Goal: Transaction & Acquisition: Purchase product/service

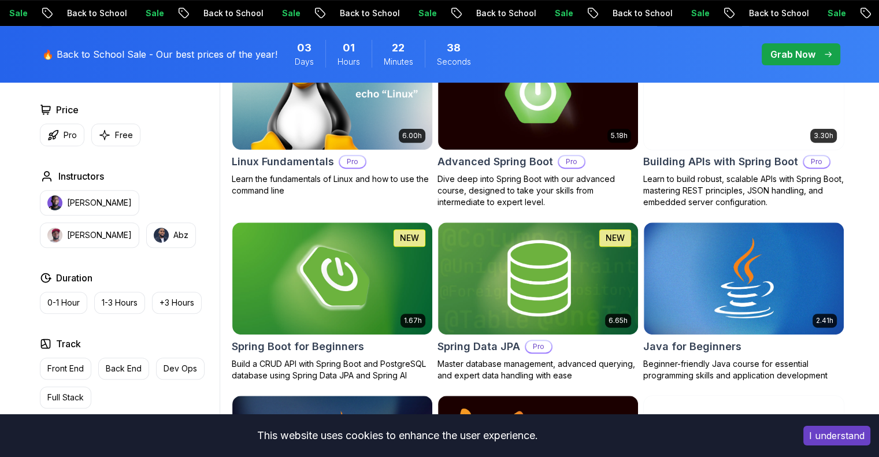
scroll to position [409, 0]
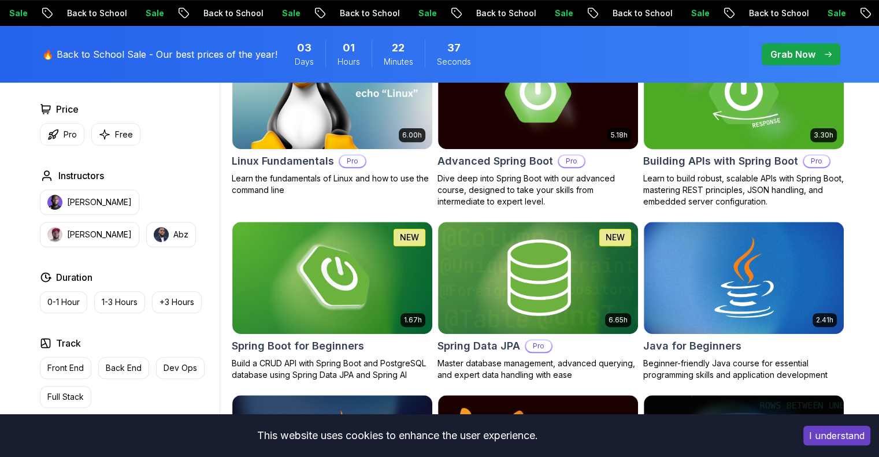
click at [434, 124] on img at bounding box center [744, 92] width 210 height 117
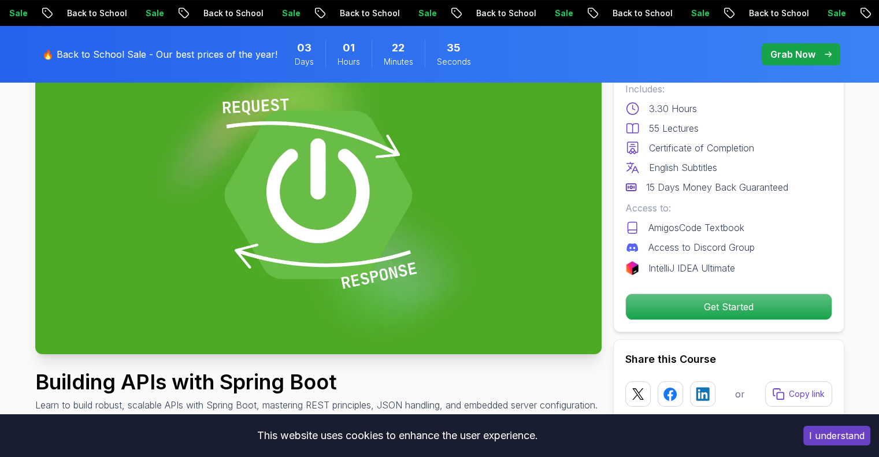
scroll to position [124, 0]
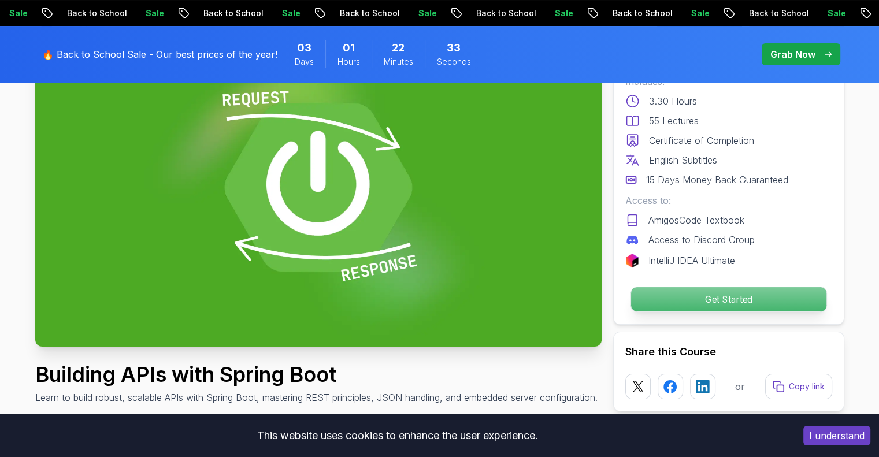
click at [434, 306] on p "Get Started" at bounding box center [728, 299] width 195 height 24
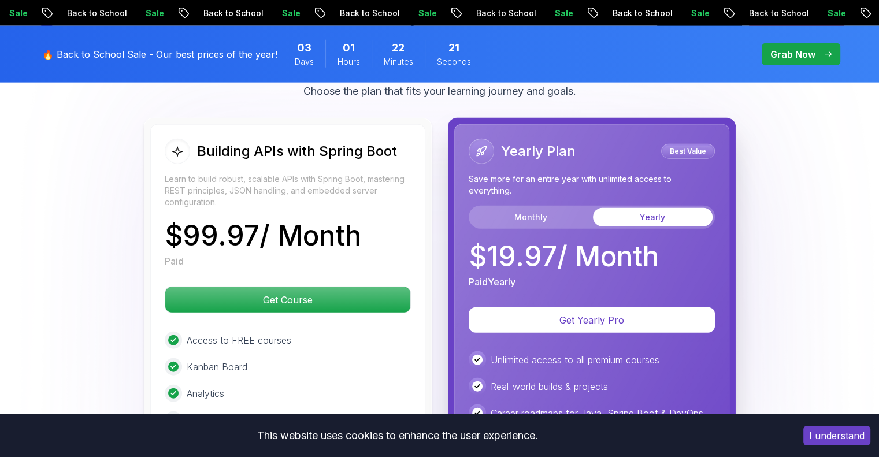
scroll to position [2742, 0]
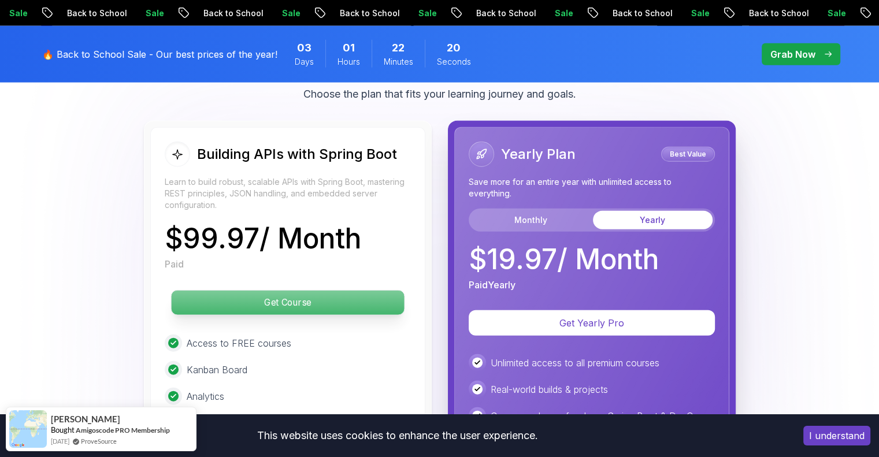
click at [281, 291] on p "Get Course" at bounding box center [287, 303] width 233 height 24
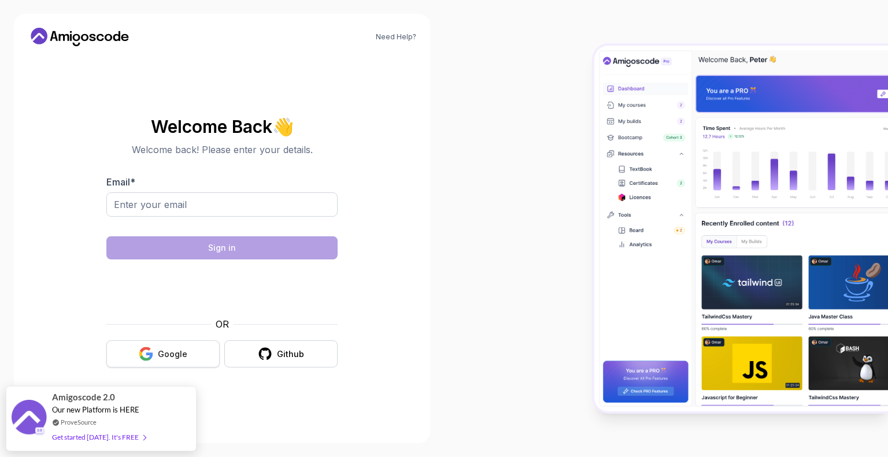
click at [179, 347] on button "Google" at bounding box center [162, 353] width 113 height 27
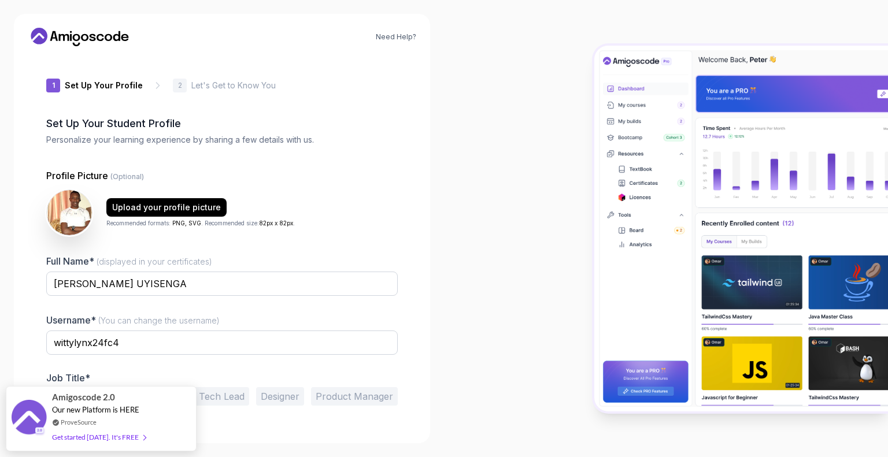
click at [410, 236] on div "1 Set Up Your Profile 1 Set Up Your Profile 2 Let's Get to Know You Set Up Your…" at bounding box center [222, 242] width 388 height 374
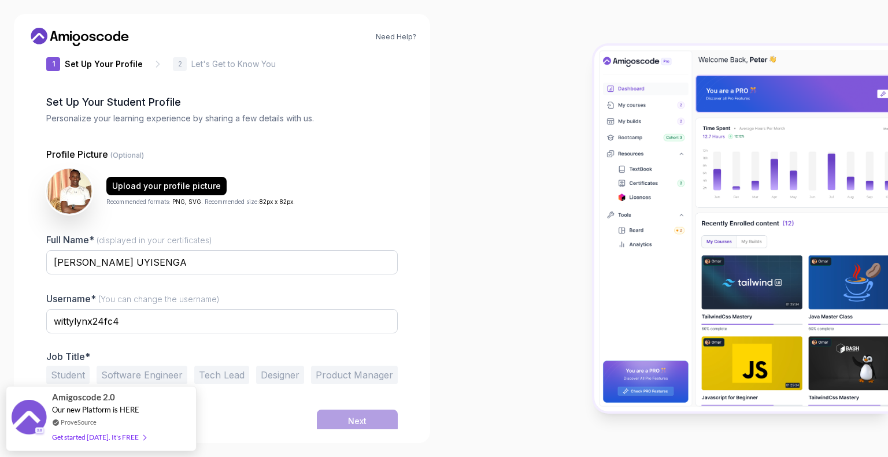
scroll to position [24, 0]
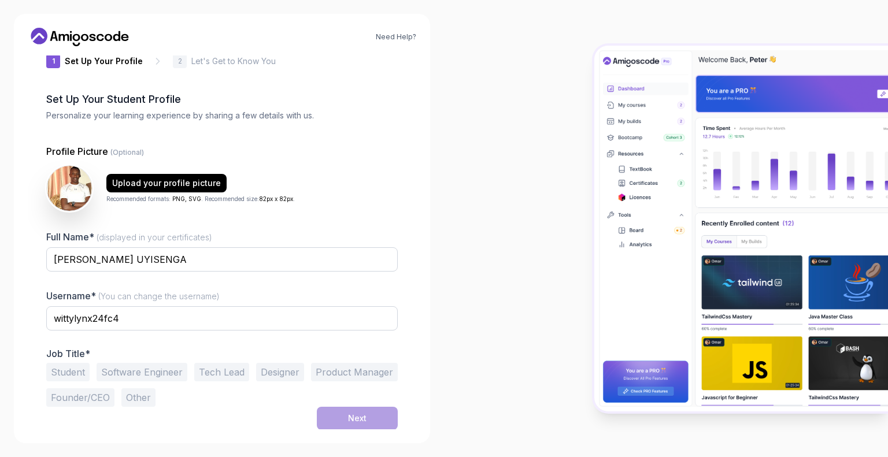
click at [67, 372] on button "Student" at bounding box center [67, 372] width 43 height 18
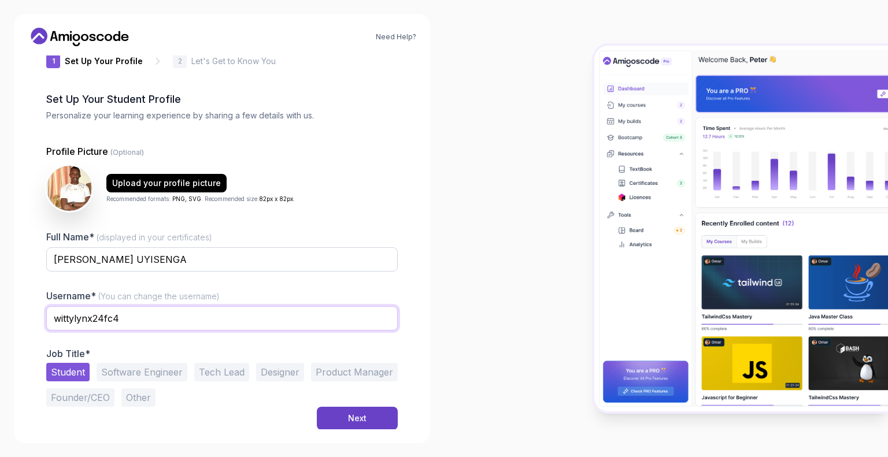
drag, startPoint x: 136, startPoint y: 316, endPoint x: 0, endPoint y: 301, distance: 137.2
click at [0, 301] on div "Need Help? 1 Set Up Your Profile 1 Set Up Your Profile 2 Let's Get to Know You …" at bounding box center [222, 228] width 444 height 457
type input "de4t"
click at [361, 418] on div "Next" at bounding box center [357, 419] width 18 height 12
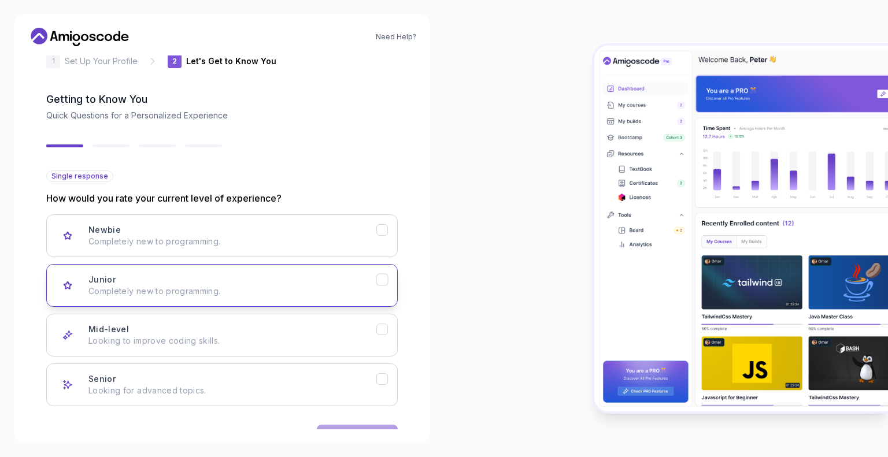
click at [385, 277] on icon "Junior" at bounding box center [382, 279] width 6 height 5
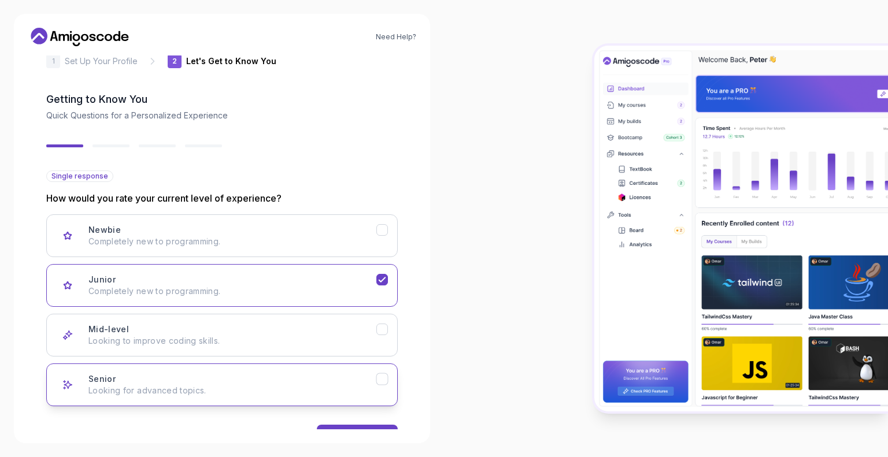
scroll to position [60, 0]
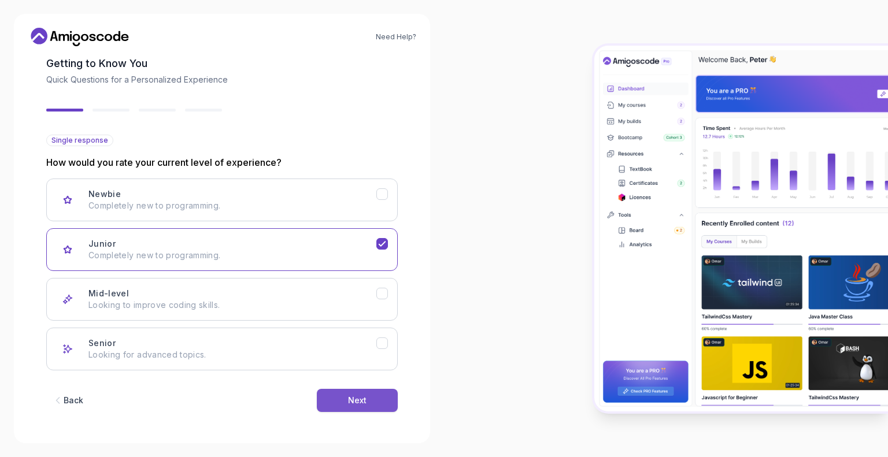
click at [357, 398] on div "Next" at bounding box center [357, 401] width 18 height 12
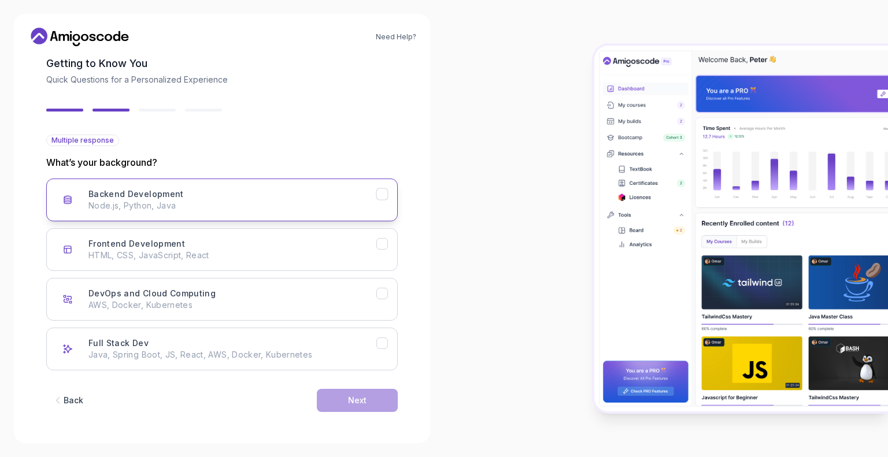
click at [381, 191] on icon "Backend Development" at bounding box center [382, 194] width 11 height 11
click at [358, 401] on div "Next" at bounding box center [357, 401] width 18 height 12
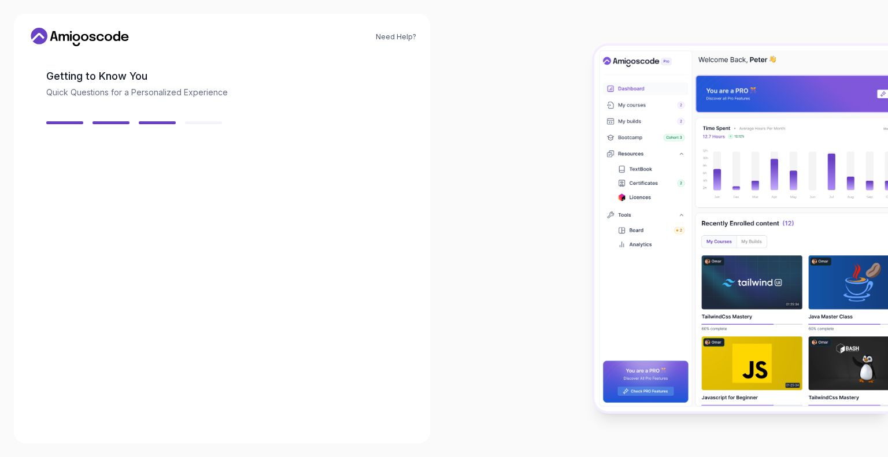
scroll to position [47, 0]
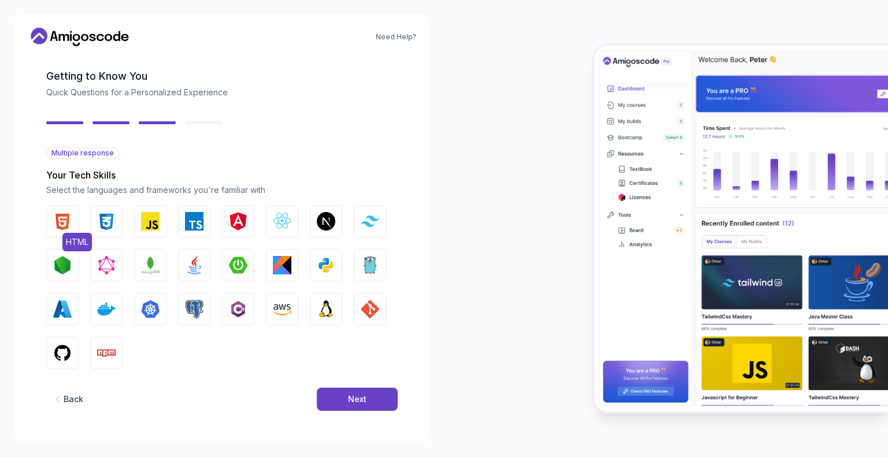
click at [65, 221] on img "button" at bounding box center [62, 221] width 18 height 18
click at [193, 309] on img "button" at bounding box center [194, 309] width 18 height 18
click at [366, 397] on div "Next" at bounding box center [357, 400] width 18 height 12
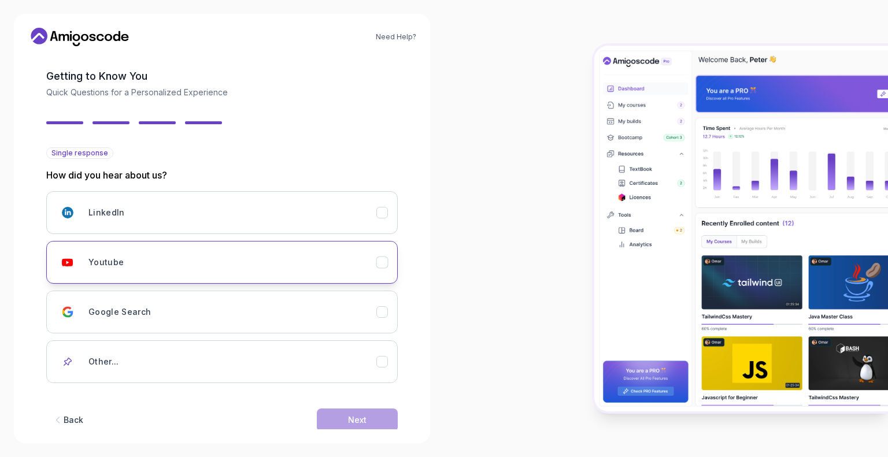
click at [355, 266] on div "Youtube" at bounding box center [232, 262] width 288 height 23
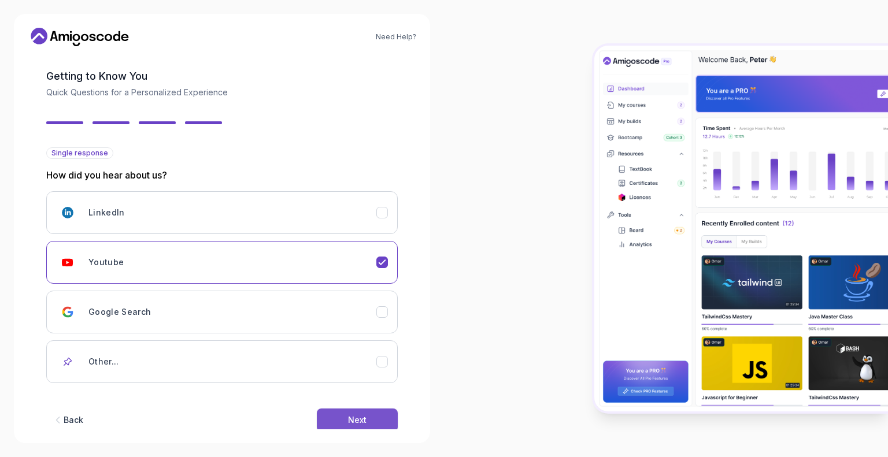
click at [358, 416] on div "Next" at bounding box center [357, 420] width 18 height 12
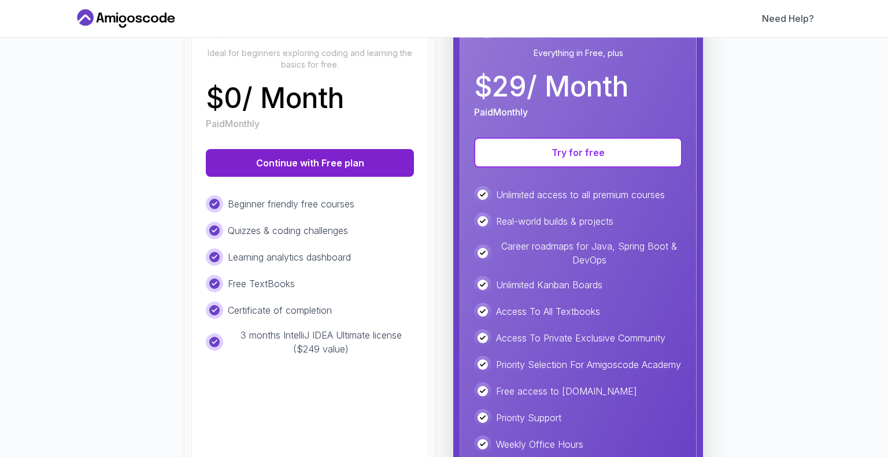
scroll to position [172, 0]
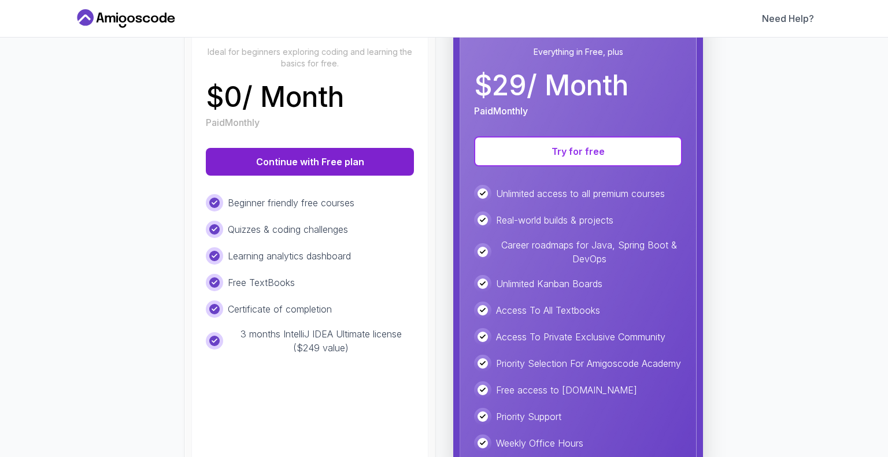
click at [282, 161] on button "Continue with Free plan" at bounding box center [310, 162] width 208 height 28
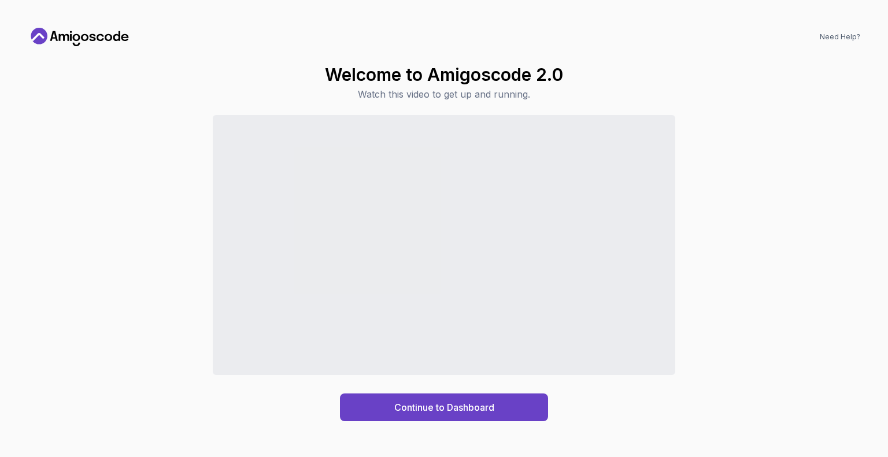
click at [88, 180] on div "Continue to Dashboard" at bounding box center [444, 268] width 832 height 306
click at [476, 406] on div "Continue to Dashboard" at bounding box center [444, 408] width 100 height 14
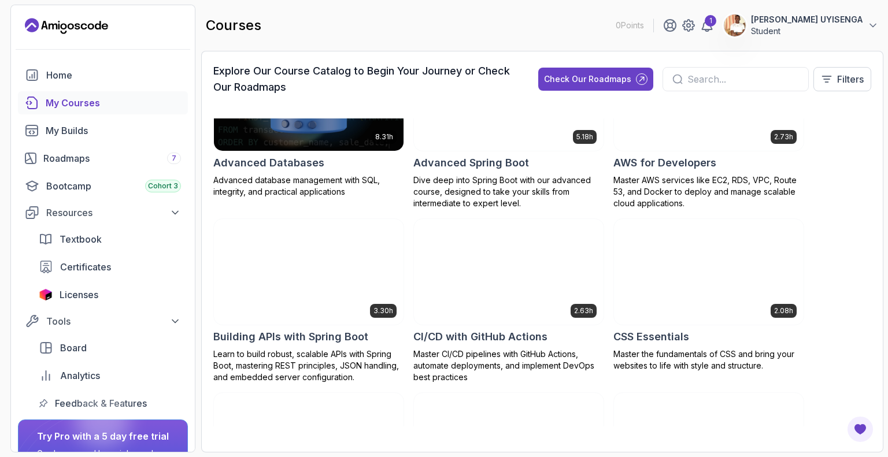
scroll to position [76, 0]
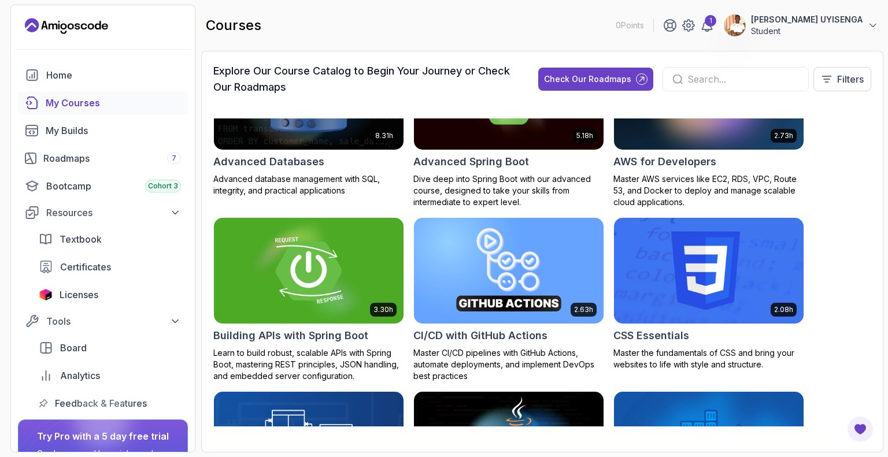
click at [301, 272] on img at bounding box center [308, 271] width 199 height 112
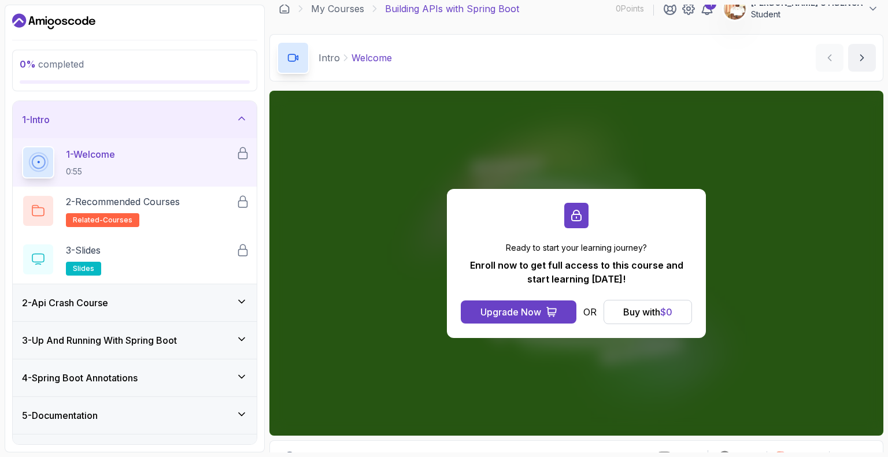
scroll to position [13, 0]
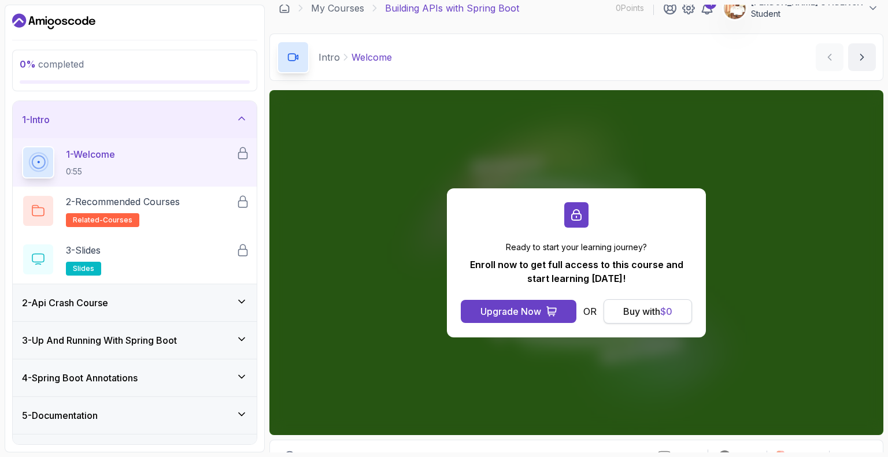
click at [640, 313] on div "Buy with $ 0" at bounding box center [647, 312] width 49 height 14
click at [583, 218] on div at bounding box center [576, 214] width 24 height 25
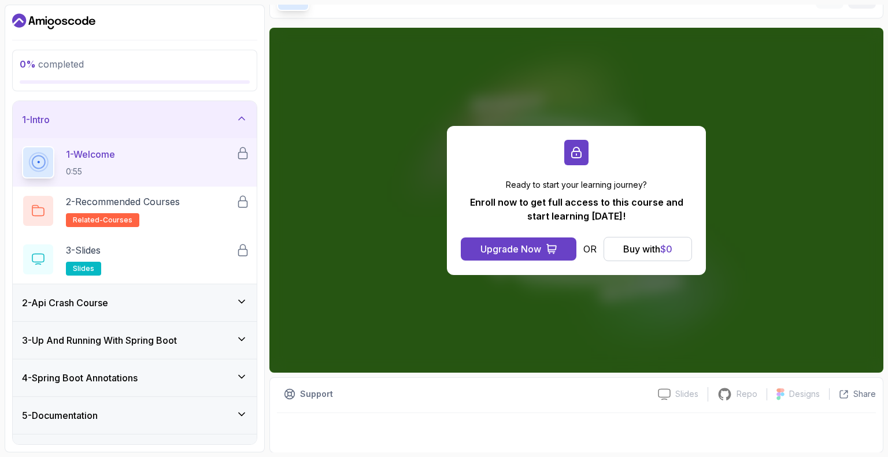
scroll to position [75, 0]
click at [541, 250] on button "Upgrade Now" at bounding box center [519, 249] width 116 height 23
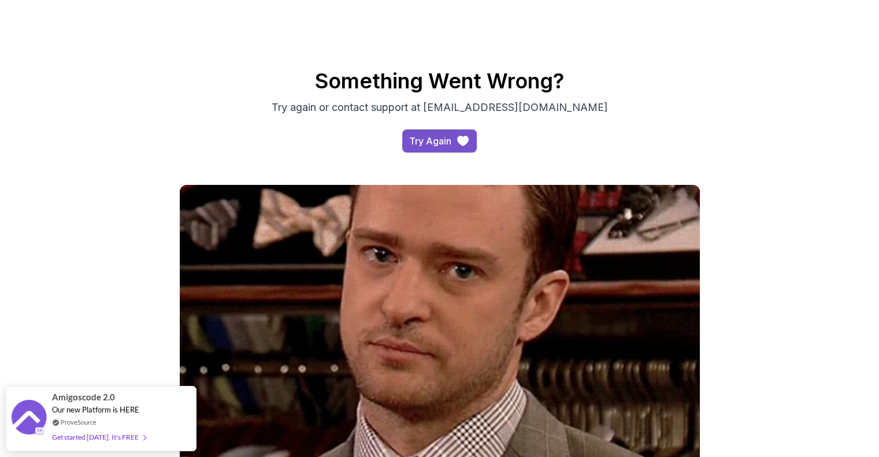
click at [433, 142] on div "Try Again" at bounding box center [430, 141] width 42 height 14
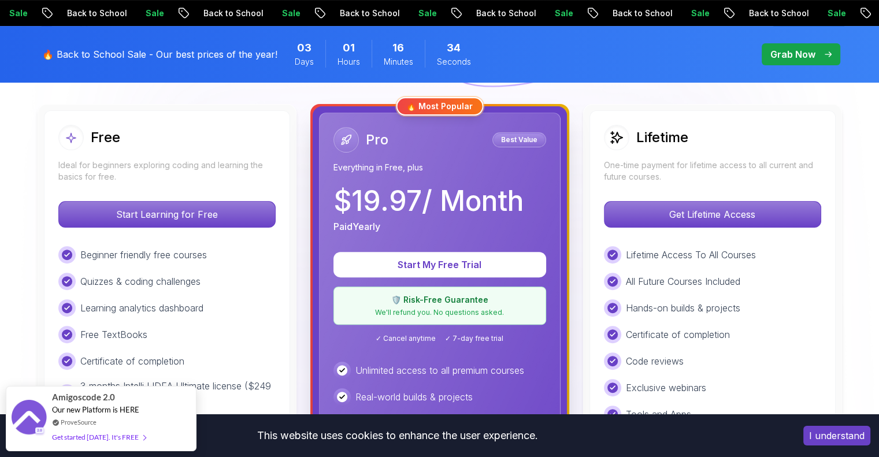
scroll to position [299, 0]
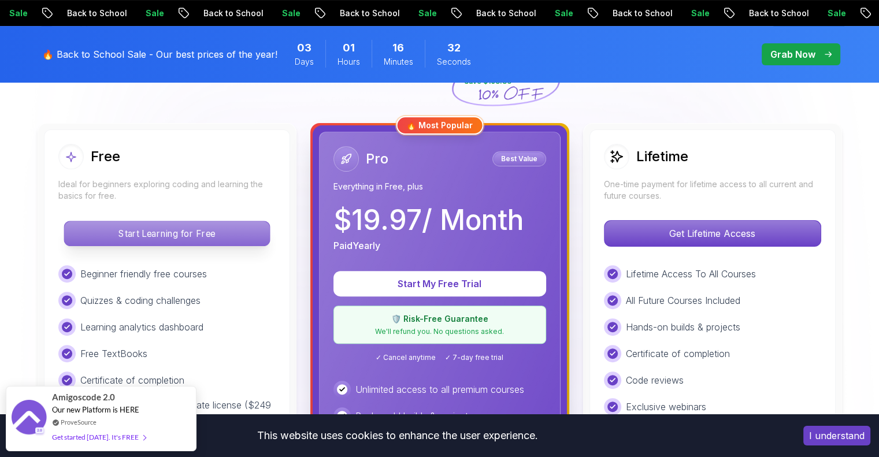
click at [168, 226] on p "Start Learning for Free" at bounding box center [166, 233] width 205 height 24
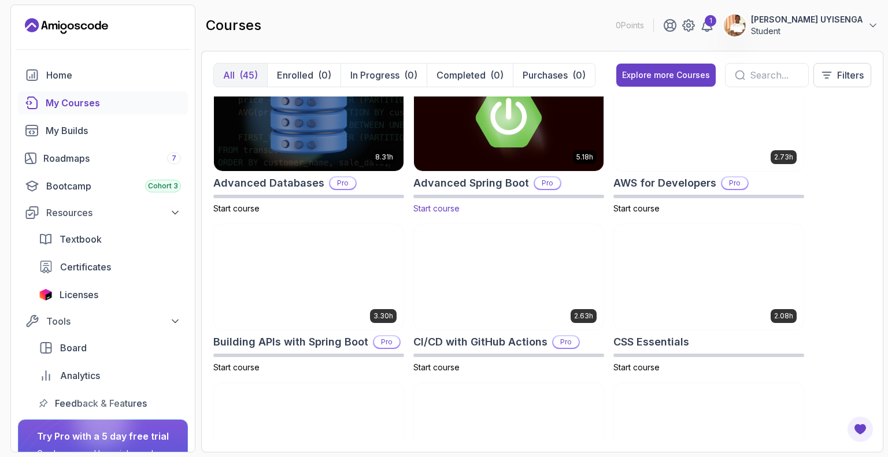
scroll to position [34, 0]
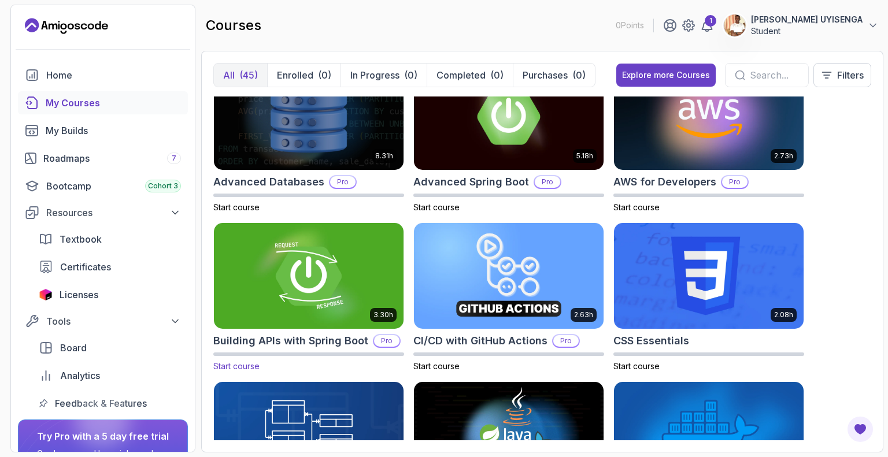
click at [298, 271] on img at bounding box center [308, 276] width 199 height 112
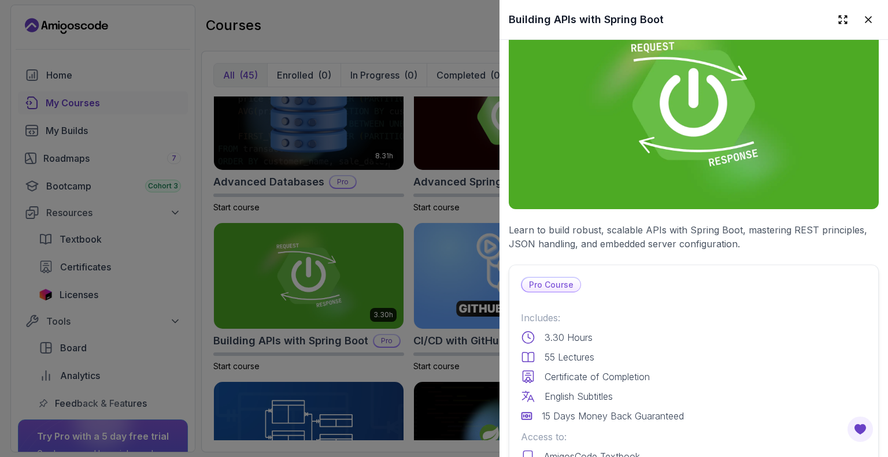
scroll to position [46, 0]
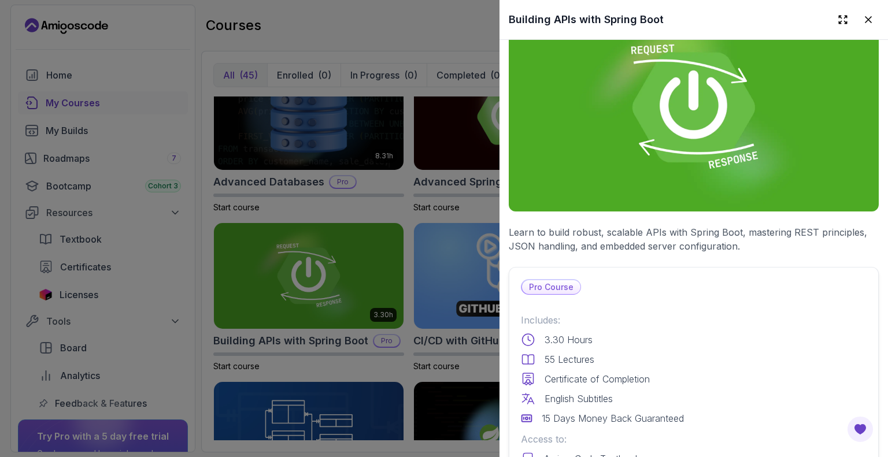
click at [406, 24] on div at bounding box center [444, 228] width 888 height 457
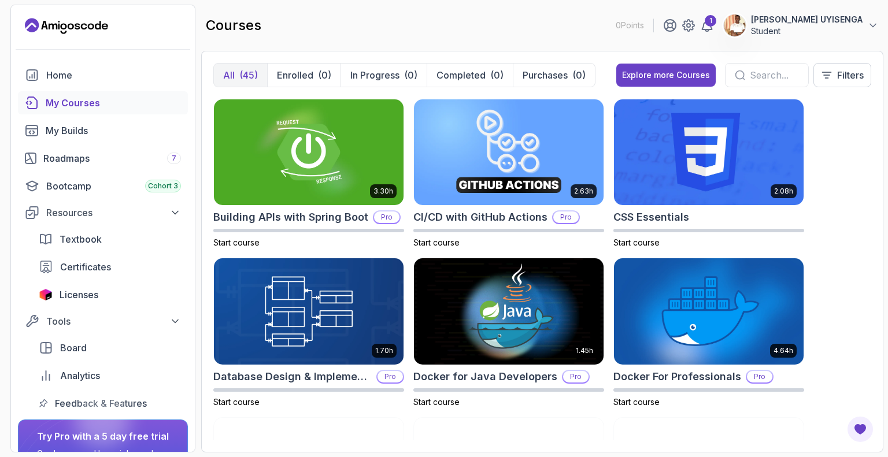
scroll to position [0, 0]
